Goal: Navigation & Orientation: Find specific page/section

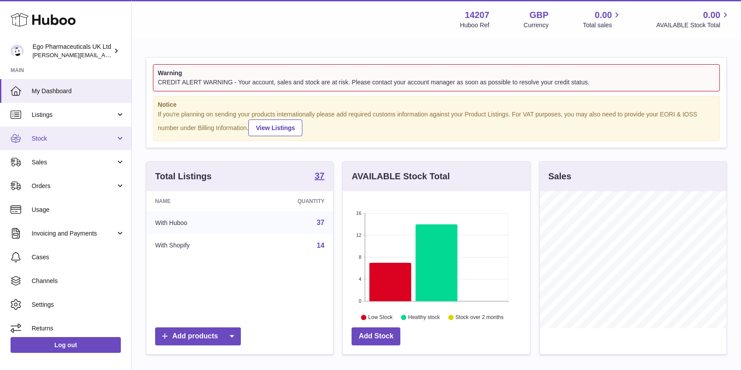
click at [70, 138] on span "Stock" at bounding box center [74, 138] width 84 height 8
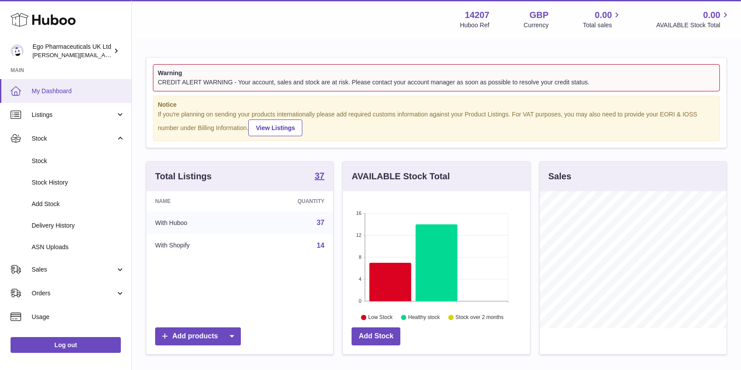
click at [37, 88] on span "My Dashboard" at bounding box center [78, 91] width 93 height 8
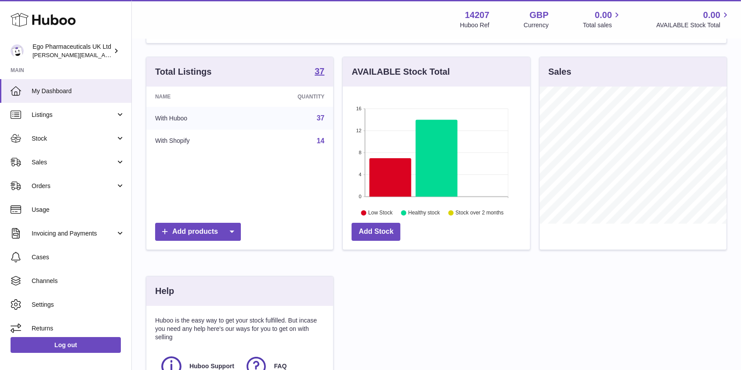
scroll to position [230, 0]
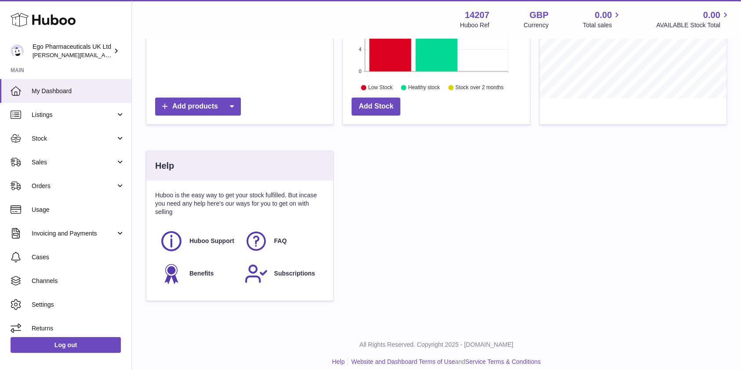
click at [411, 237] on div "Total Listings 37 Name Quantity With Huboo 37 With Shopify 14 Add products AVAI…" at bounding box center [436, 120] width 590 height 378
click at [264, 245] on use at bounding box center [255, 241] width 19 height 19
